Goal: Find specific page/section: Find specific page/section

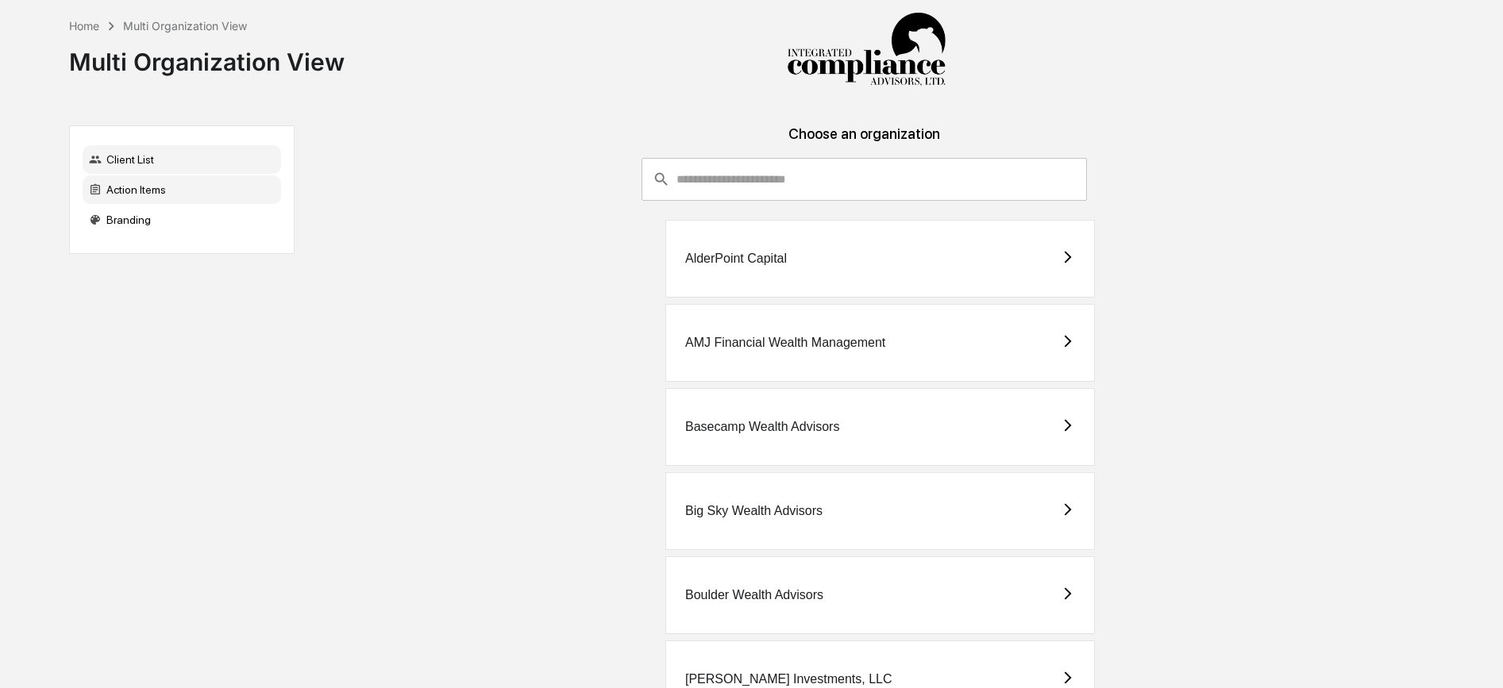
click at [216, 198] on div "Action Items" at bounding box center [182, 189] width 198 height 29
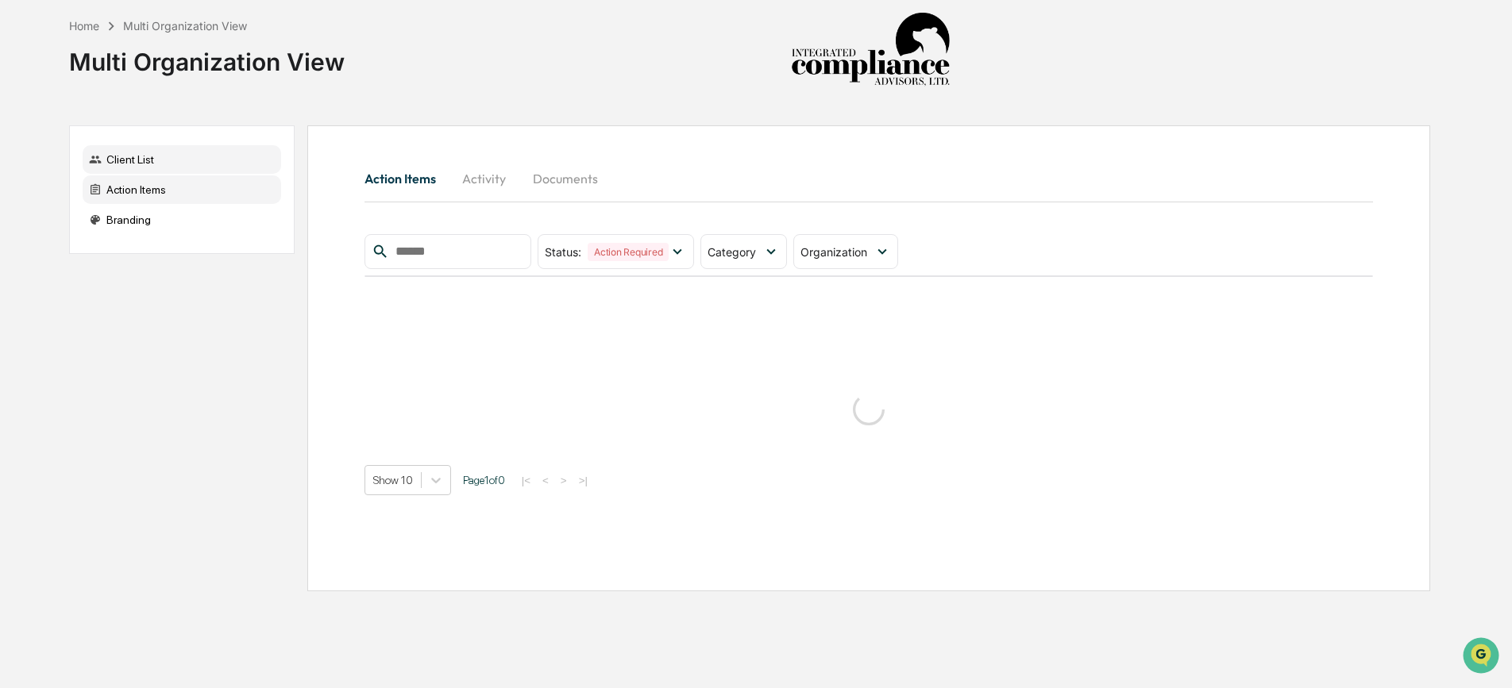
click at [152, 164] on div "Client List" at bounding box center [182, 159] width 198 height 29
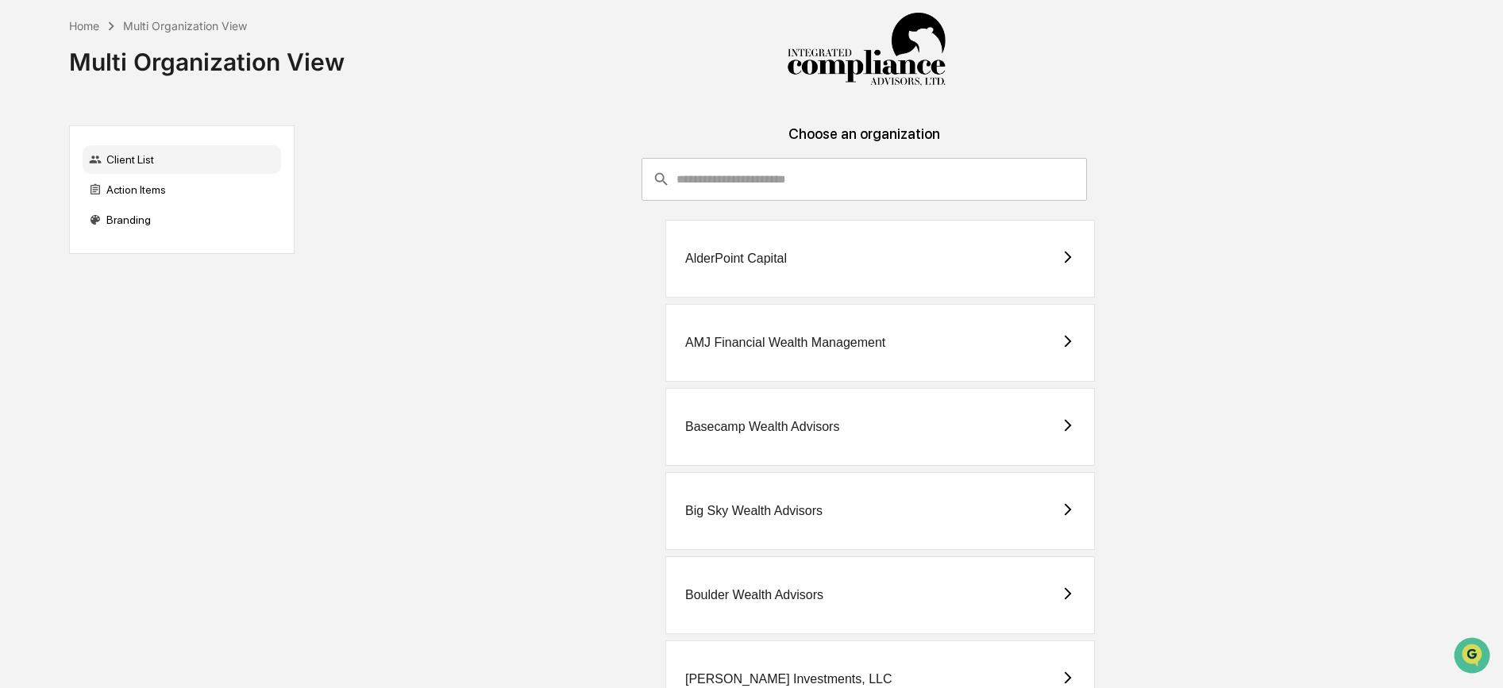
click at [752, 187] on input "consultant-dashboard__filter-organizations-search-bar" at bounding box center [881, 179] width 410 height 43
click at [151, 200] on div "Action Items" at bounding box center [182, 189] width 198 height 29
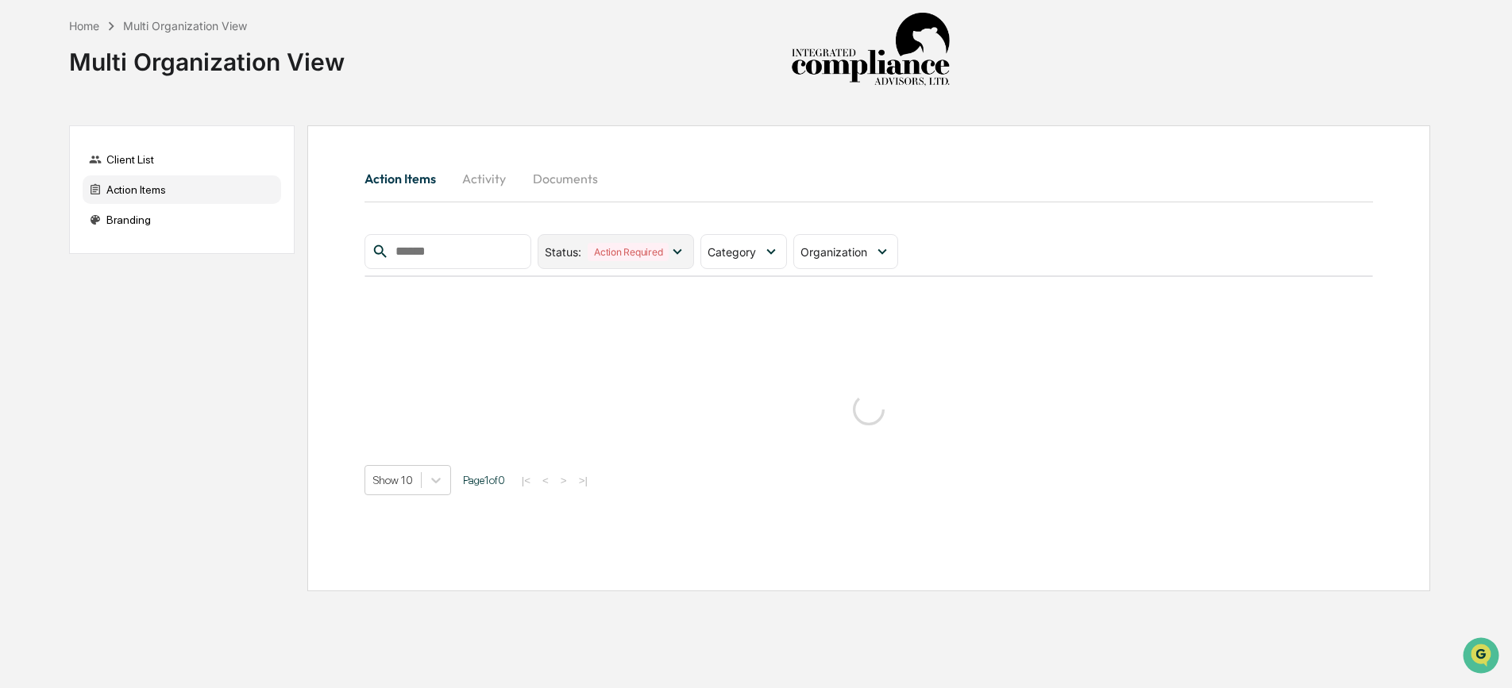
click at [680, 246] on icon at bounding box center [676, 251] width 17 height 17
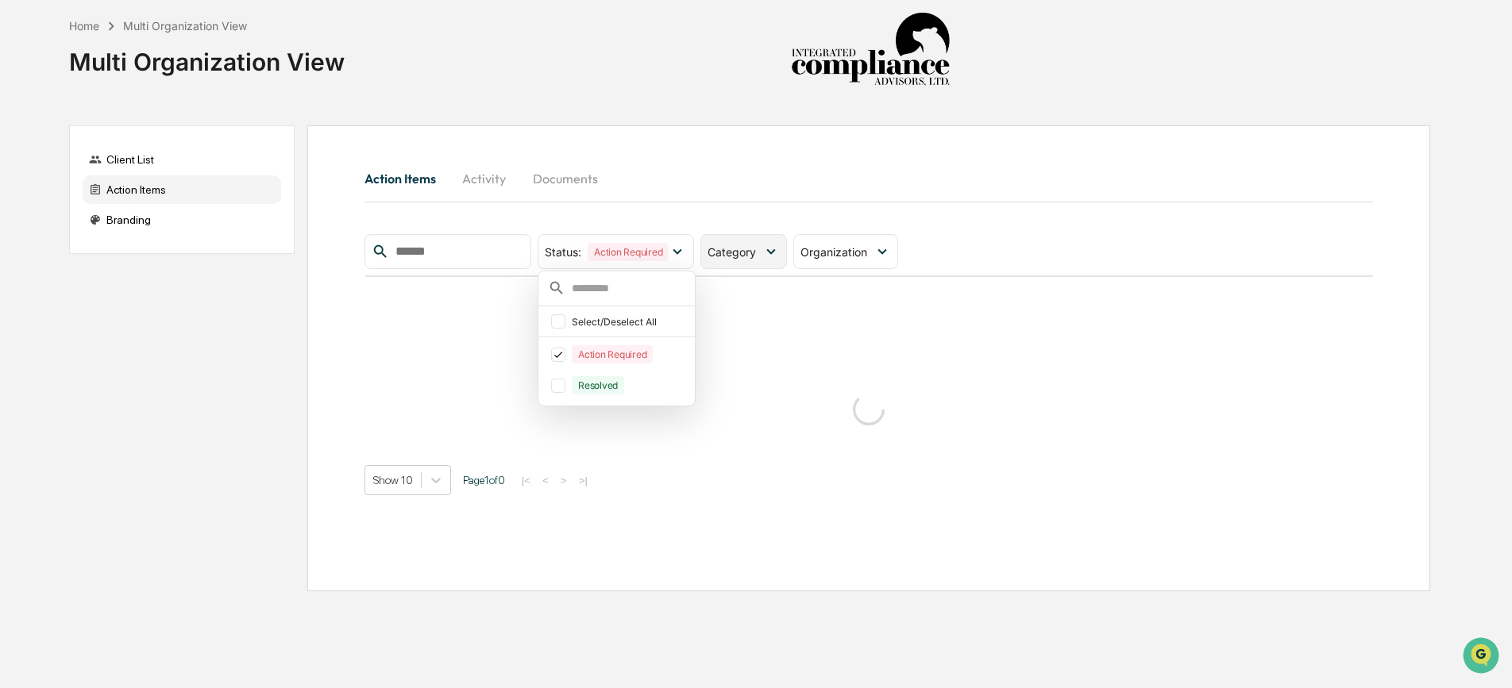
click at [761, 254] on div "Category" at bounding box center [734, 251] width 55 height 13
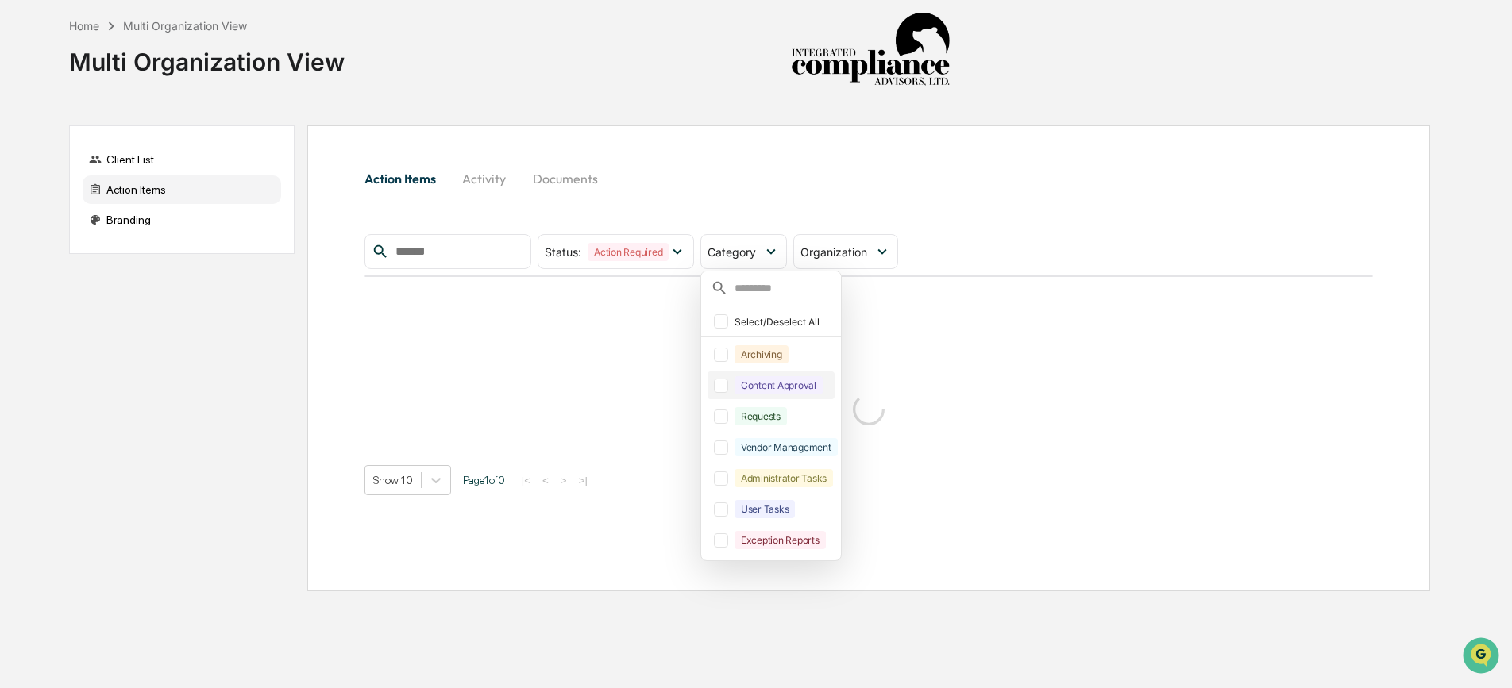
click at [725, 389] on div at bounding box center [721, 386] width 14 height 14
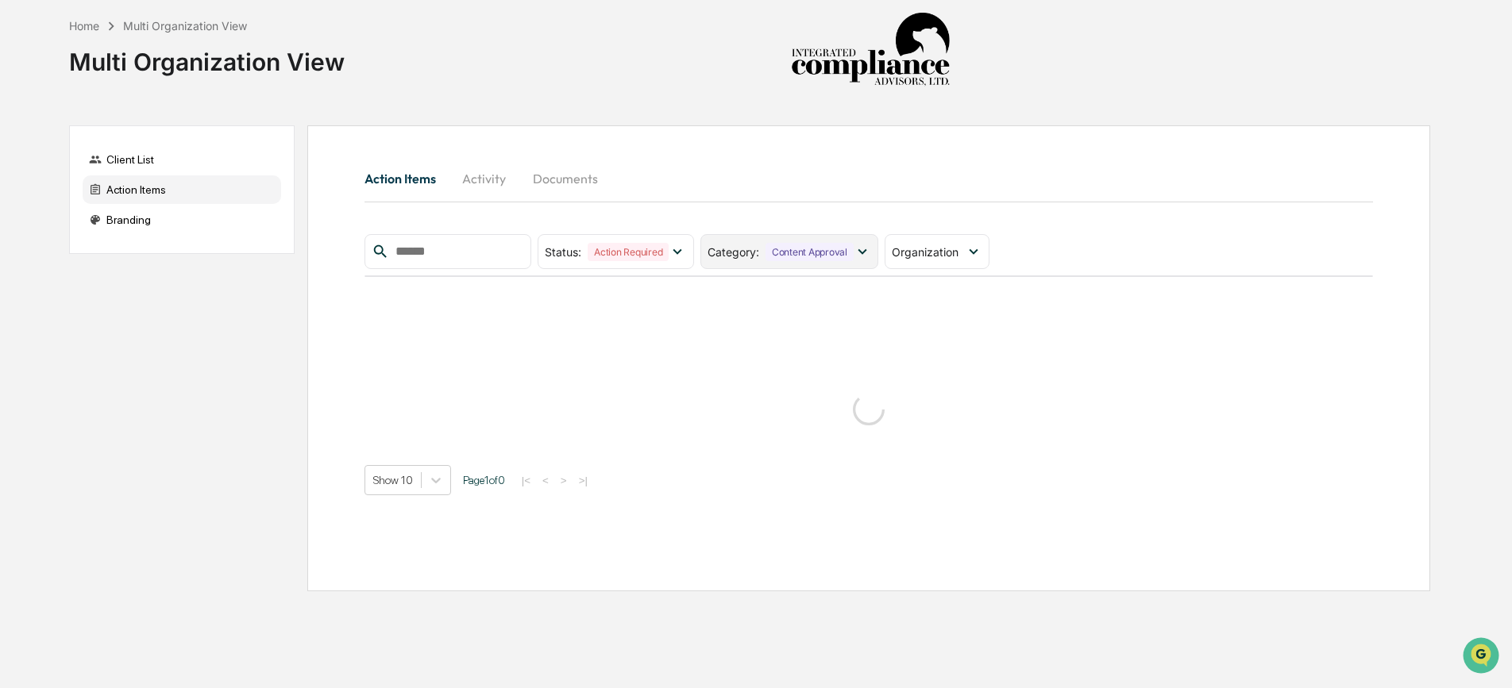
click at [772, 254] on div "Content Approval" at bounding box center [809, 252] width 88 height 18
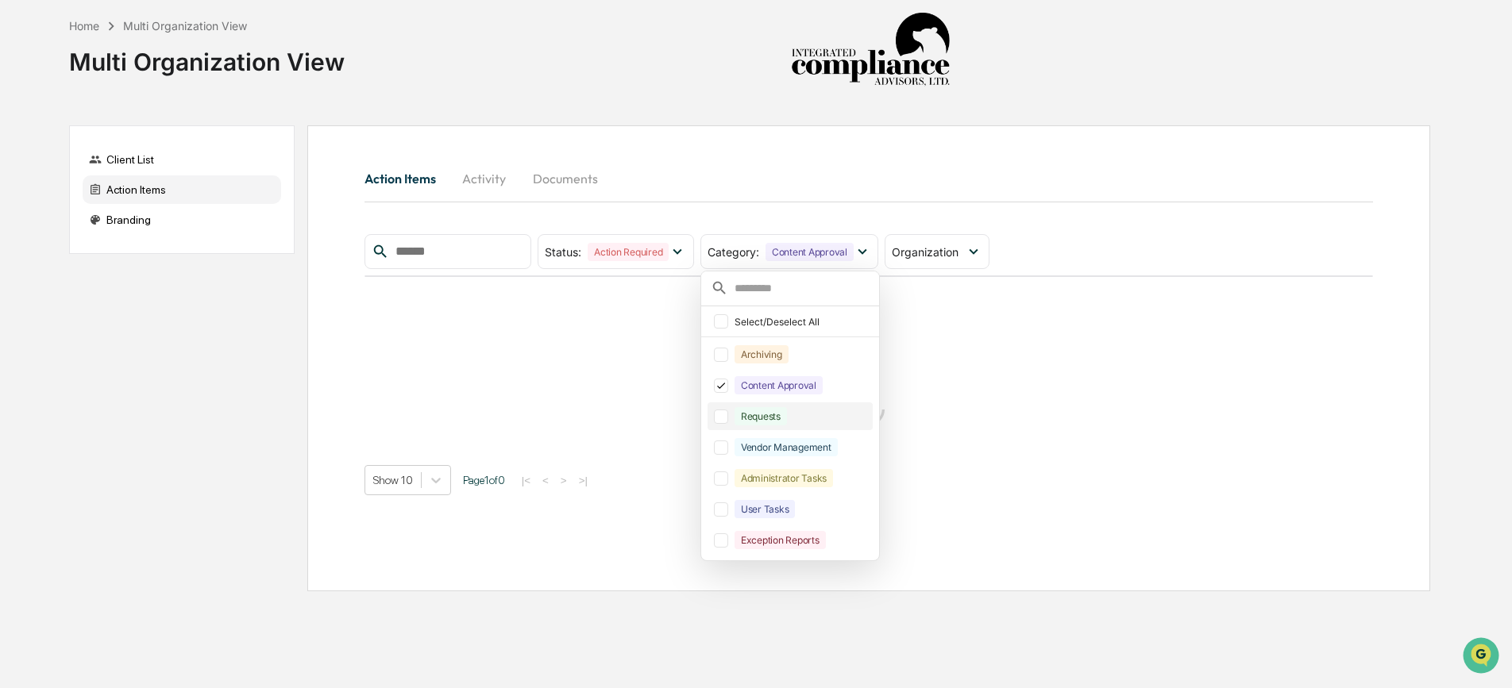
click at [727, 414] on div at bounding box center [721, 417] width 14 height 14
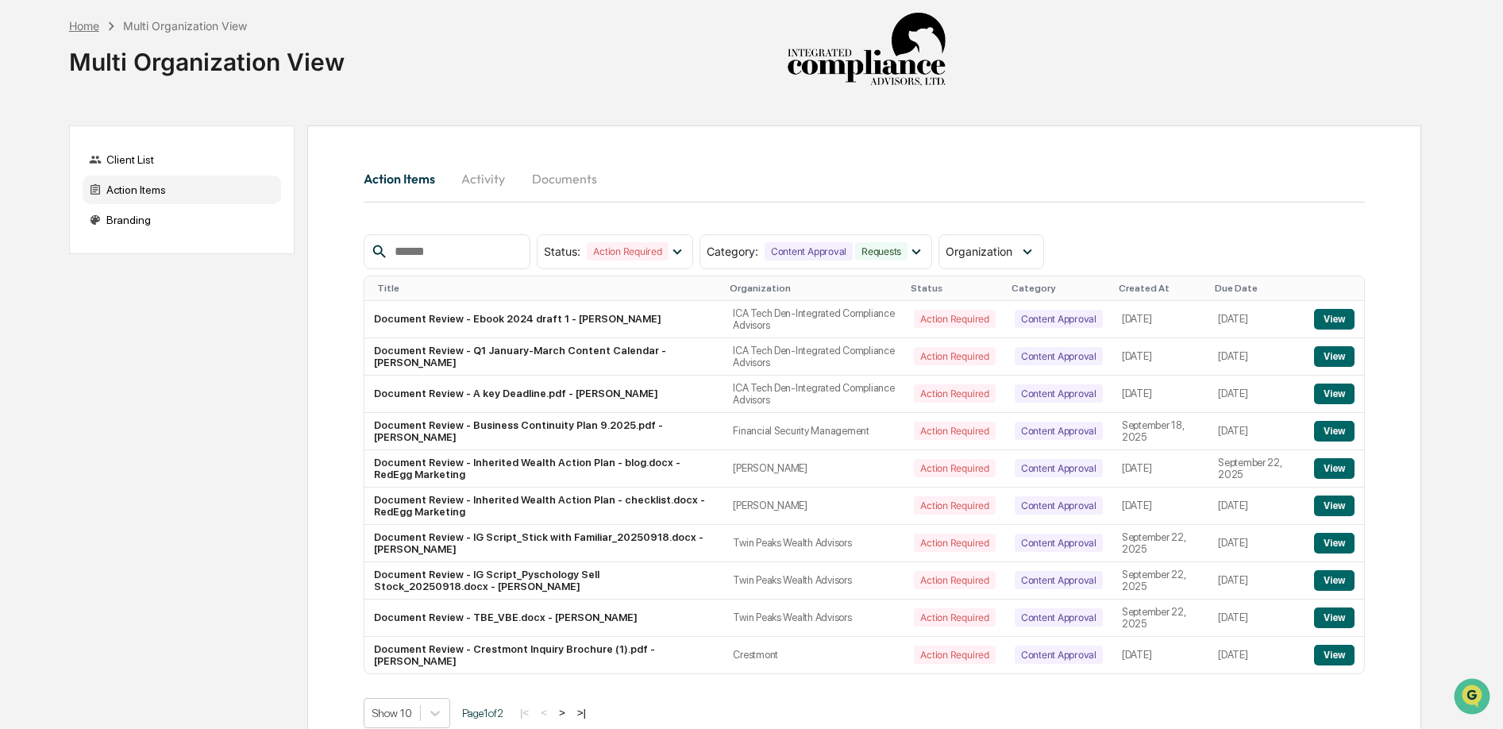
click at [88, 21] on div "Home" at bounding box center [84, 25] width 30 height 13
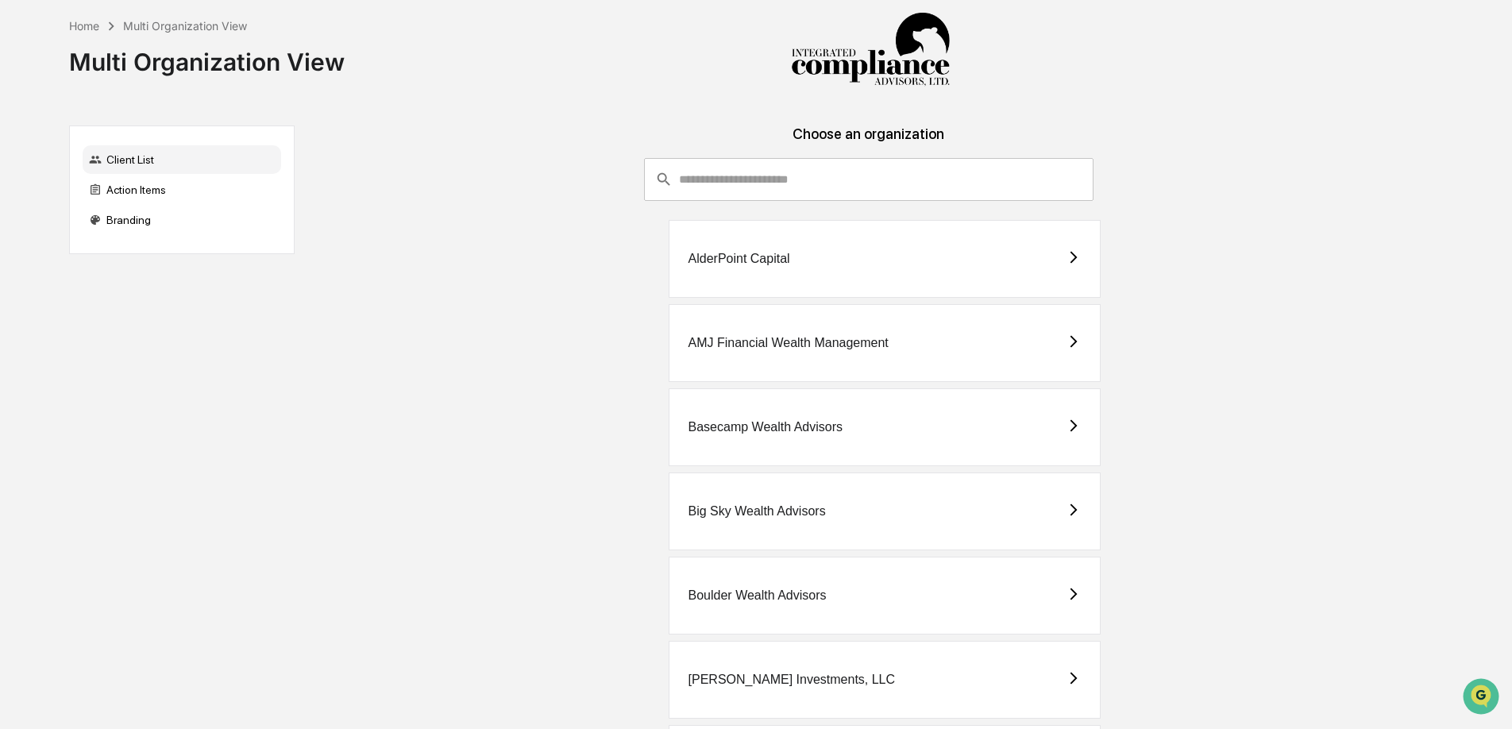
click at [687, 183] on input "consultant-dashboard__filter-organizations-search-bar" at bounding box center [886, 179] width 414 height 43
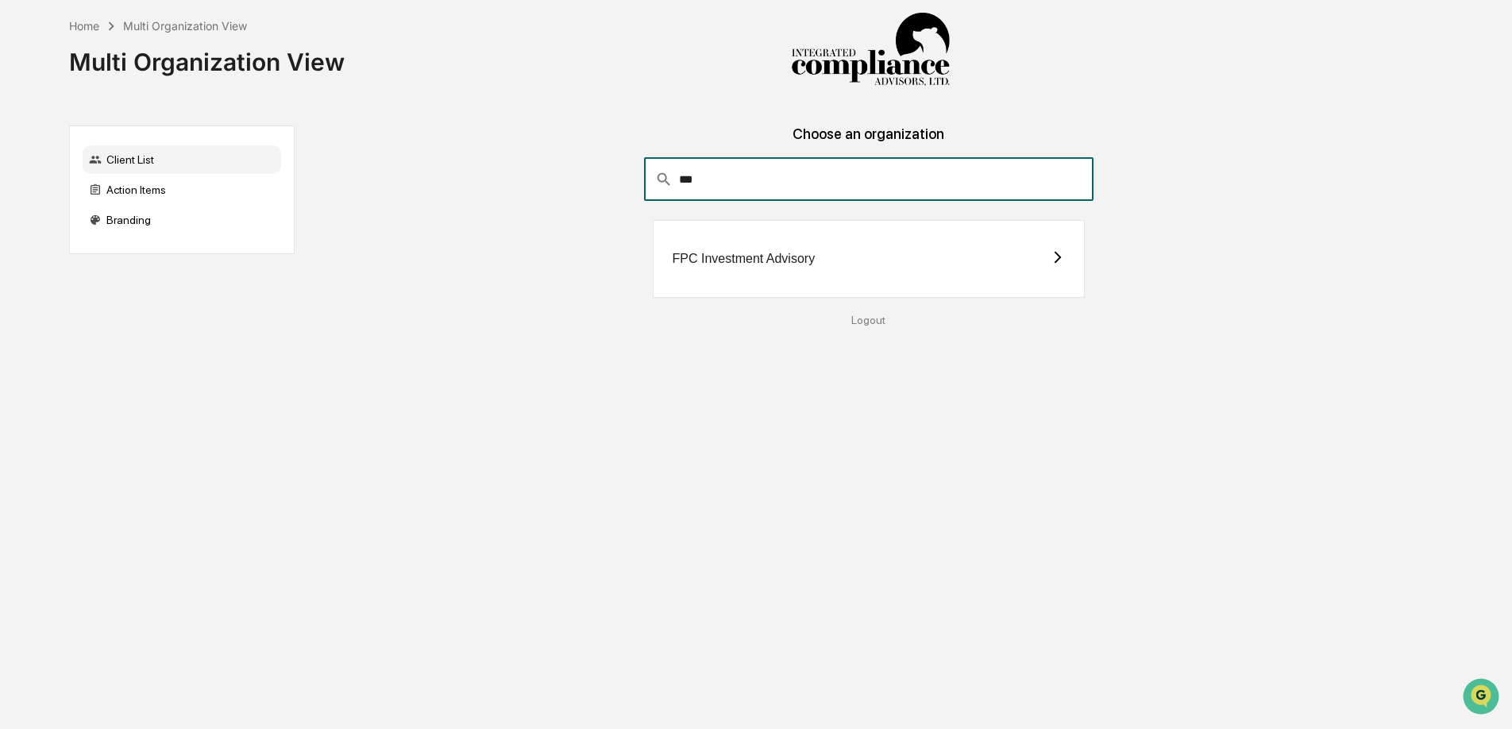
type input "***"
click at [718, 256] on div "FPC Investment Advisory" at bounding box center [743, 259] width 143 height 14
